Goal: Find contact information: Find contact information

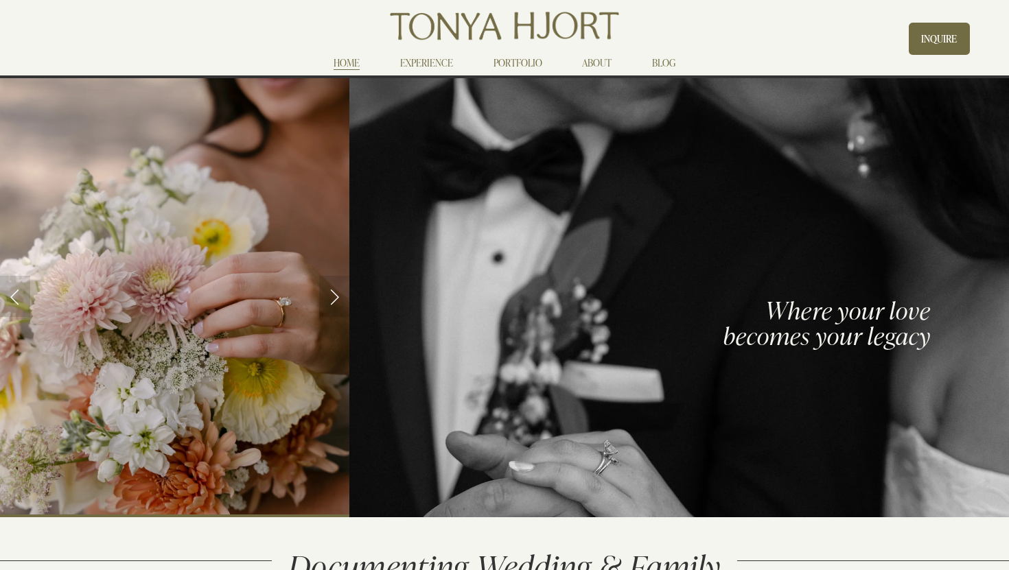
click at [600, 64] on link "ABOUT" at bounding box center [597, 62] width 30 height 16
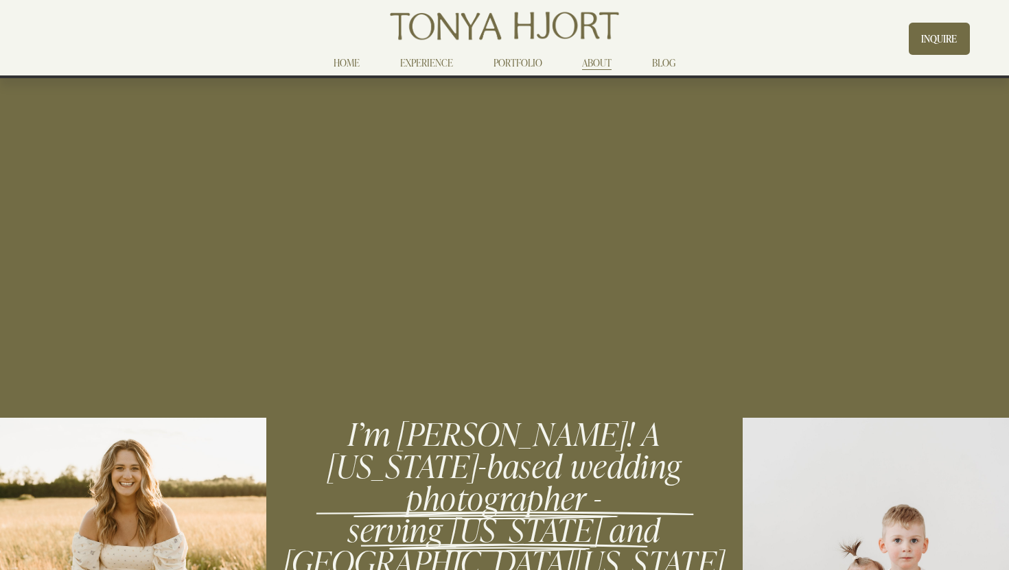
click at [500, 61] on link "PORTFOLIO" at bounding box center [517, 62] width 49 height 16
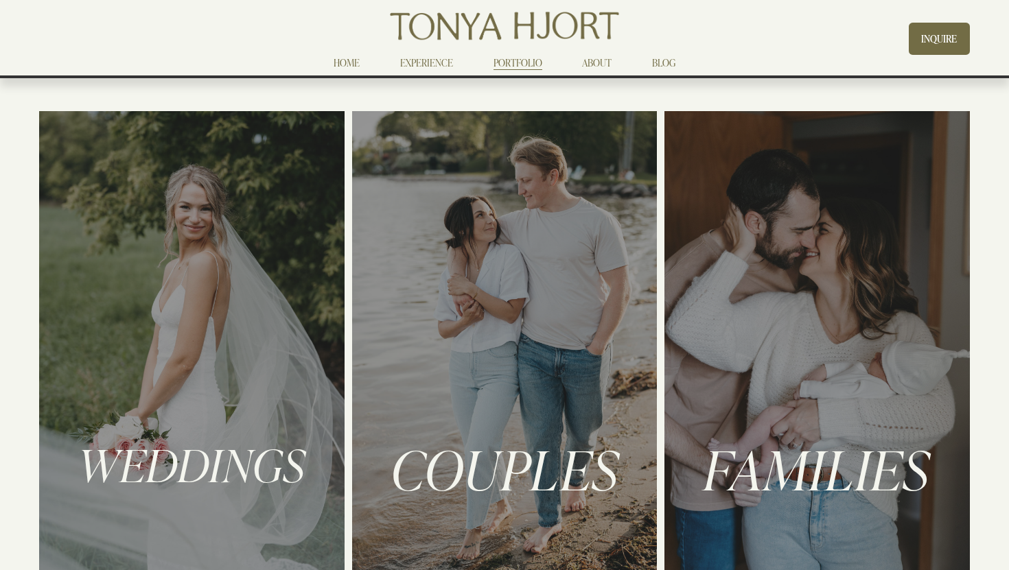
click at [221, 314] on div at bounding box center [191, 341] width 305 height 460
click at [211, 438] on span "WEDDINGS" at bounding box center [192, 464] width 228 height 60
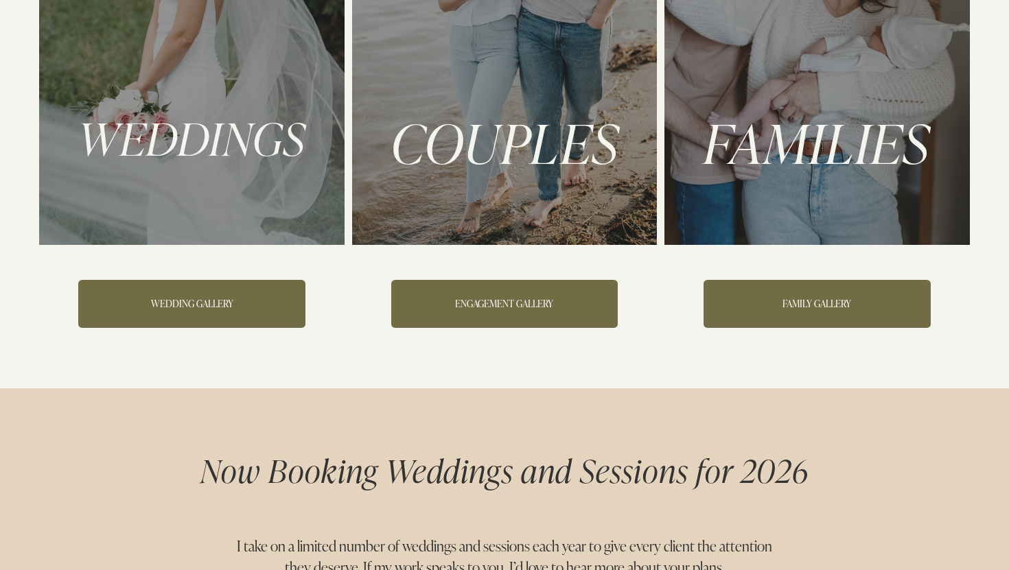
scroll to position [401, 0]
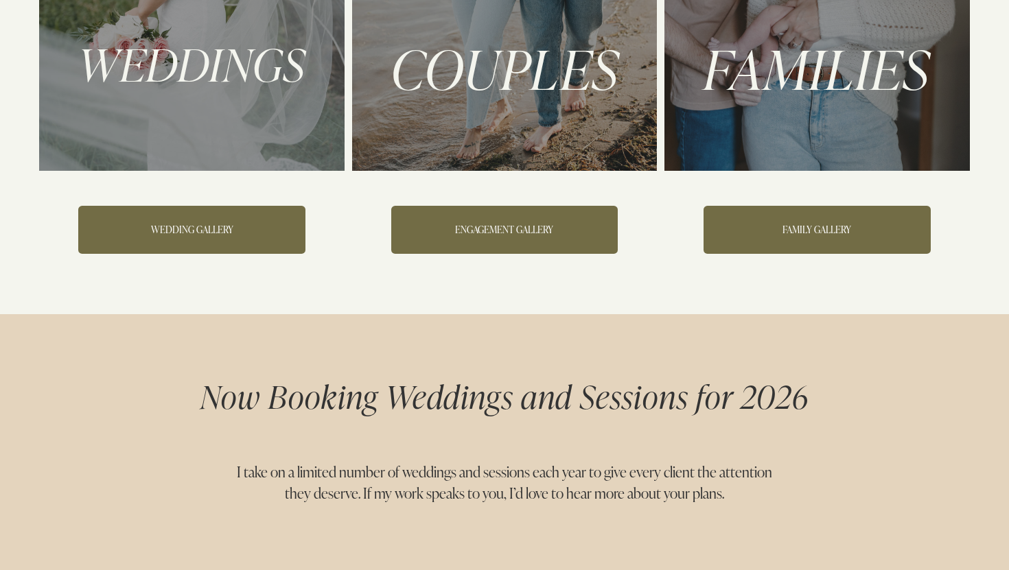
click at [242, 231] on link "WEDDING GALLERY" at bounding box center [191, 229] width 227 height 47
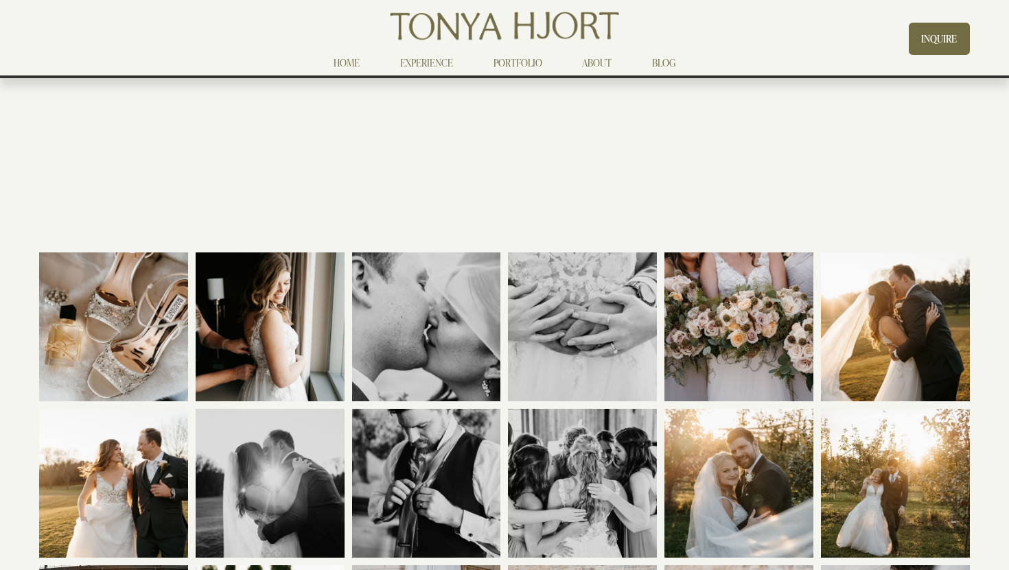
click at [425, 61] on link "EXPERIENCE" at bounding box center [426, 62] width 53 height 16
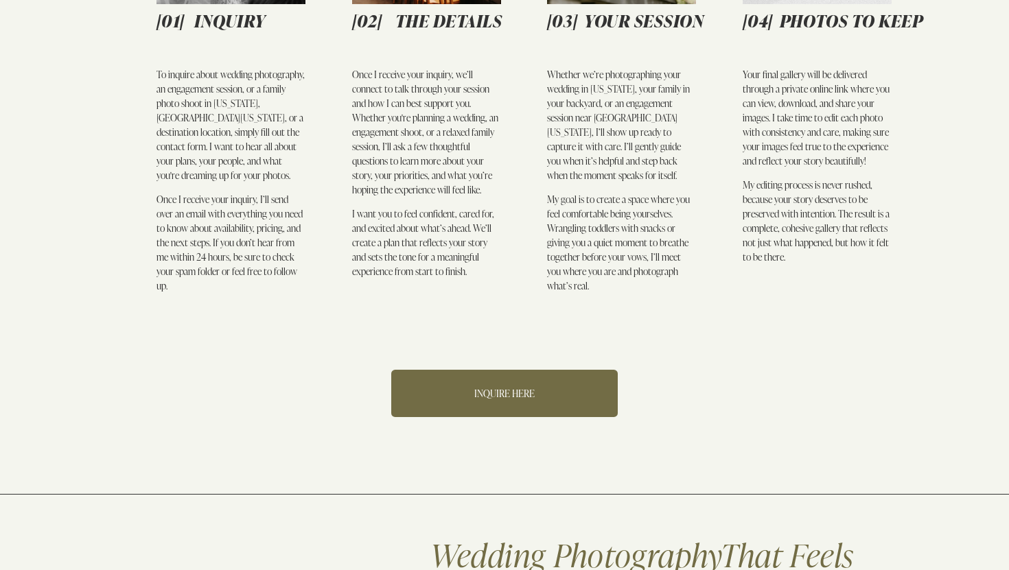
scroll to position [571, 0]
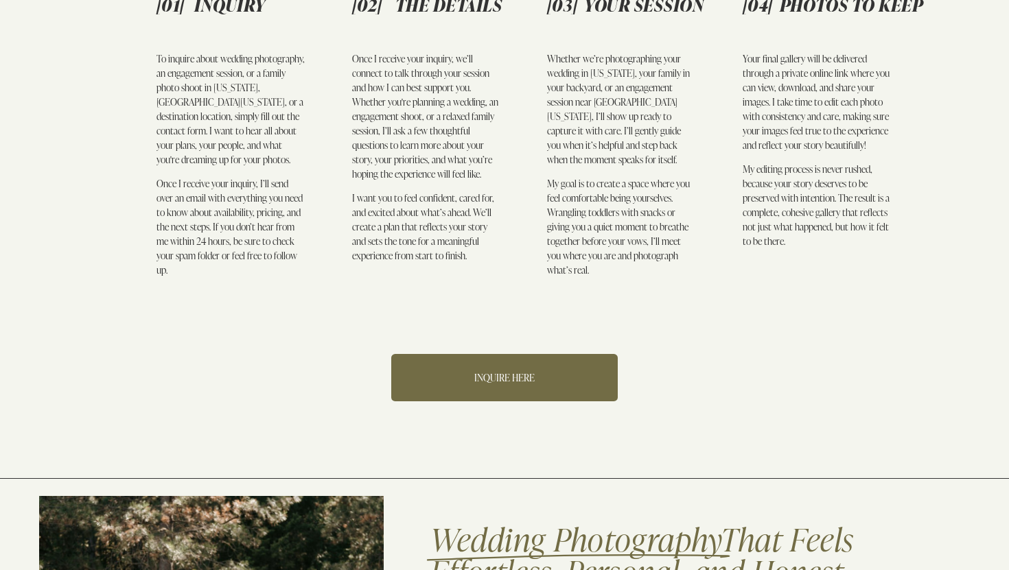
click at [495, 358] on link "INQUIRE HERE" at bounding box center [504, 377] width 227 height 47
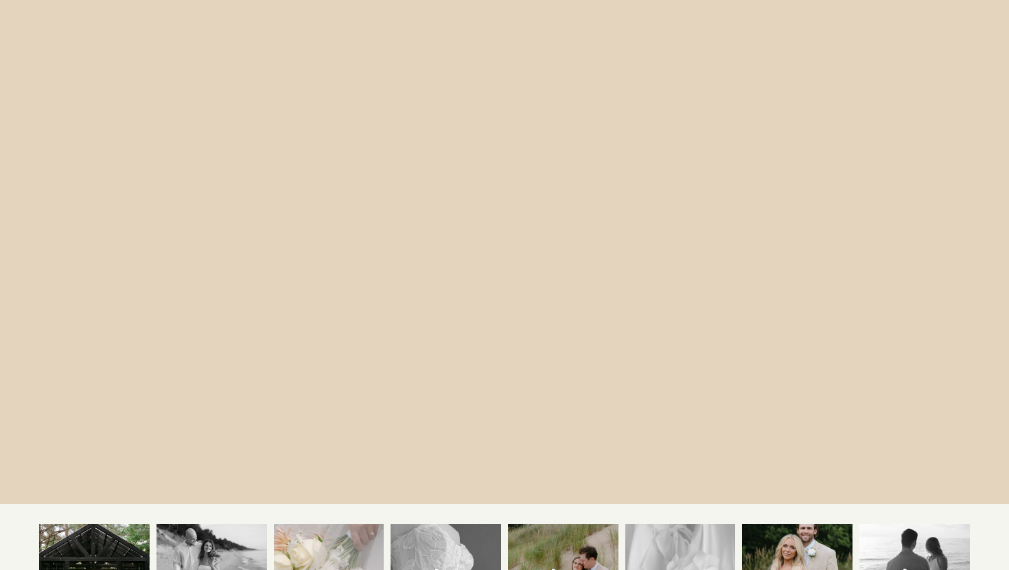
scroll to position [1450, 0]
